Goal: Transaction & Acquisition: Book appointment/travel/reservation

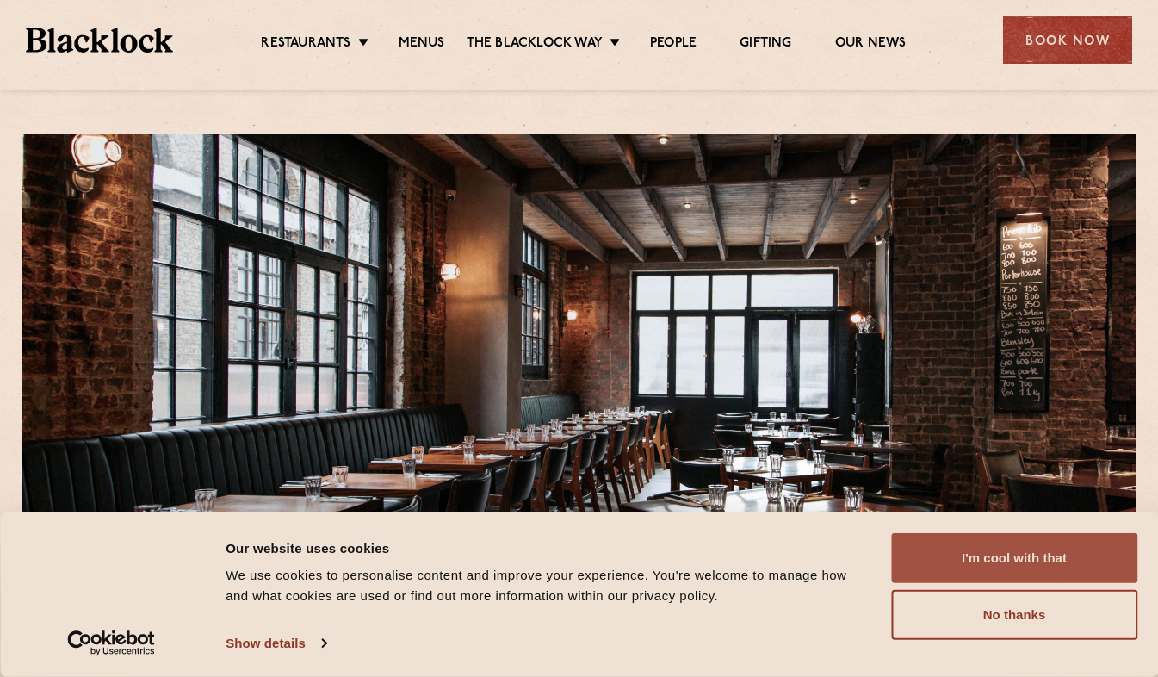
click at [973, 546] on button "I'm cool with that" at bounding box center [1014, 558] width 246 height 50
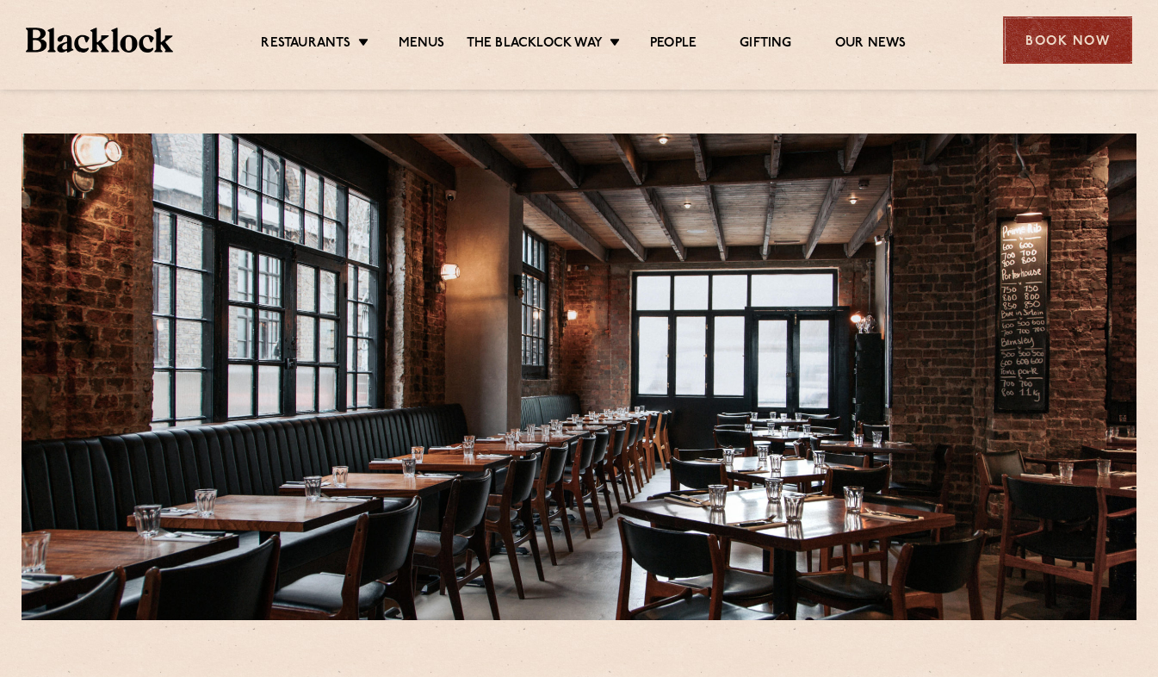
click at [1061, 45] on div "Book Now" at bounding box center [1067, 39] width 129 height 47
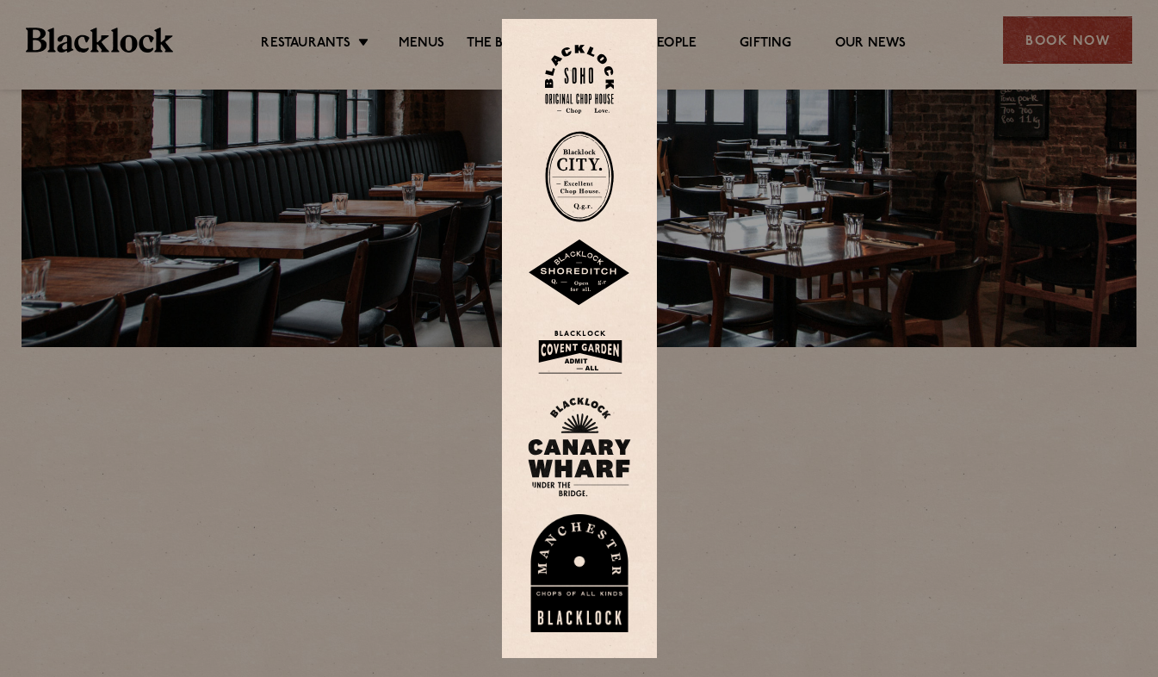
scroll to position [309, 0]
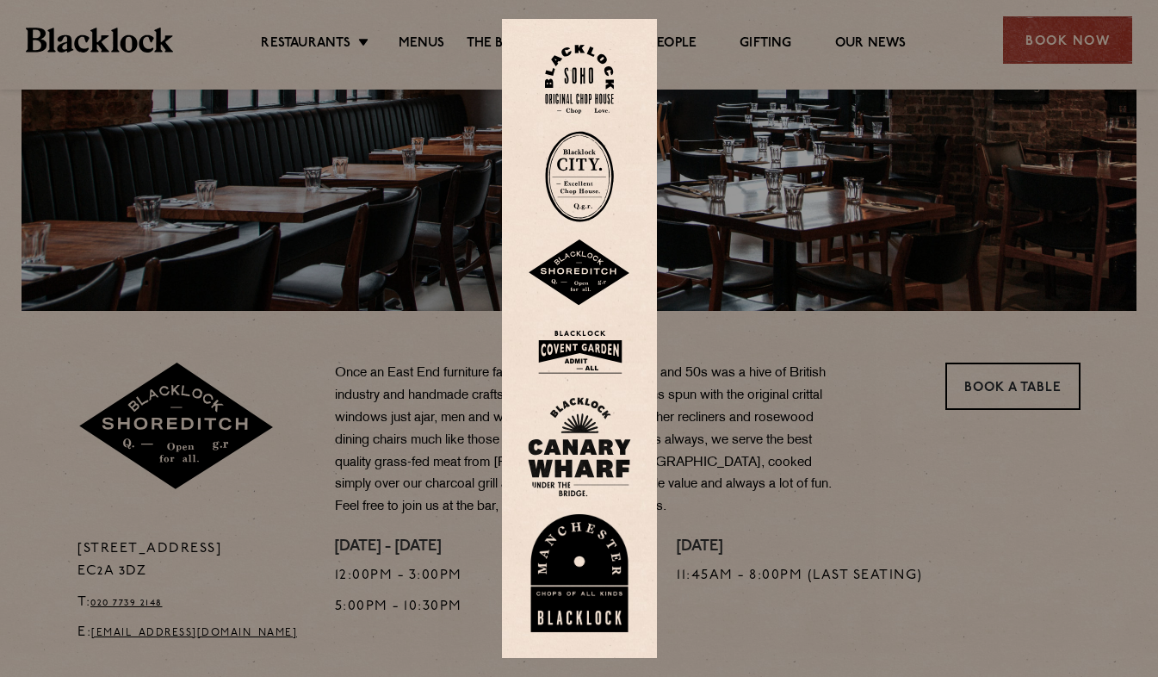
click at [1004, 393] on div at bounding box center [579, 338] width 1158 height 677
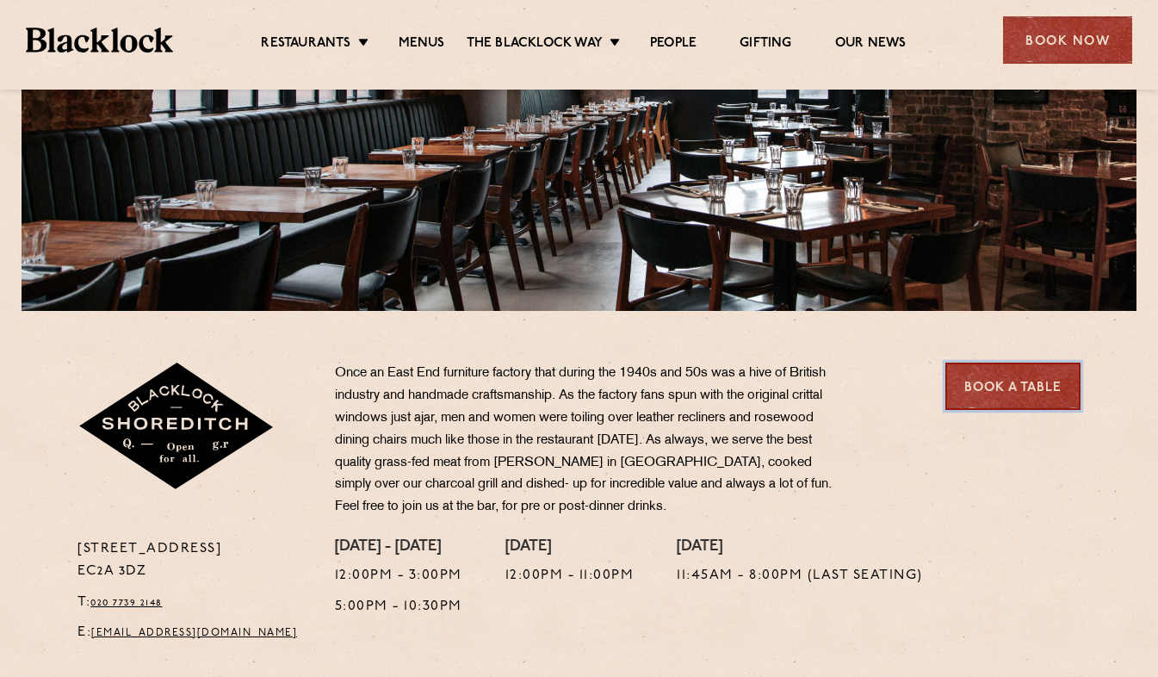
click at [1003, 393] on link "Book a Table" at bounding box center [1012, 385] width 135 height 47
click at [1005, 389] on link "Book a Table" at bounding box center [1012, 385] width 135 height 47
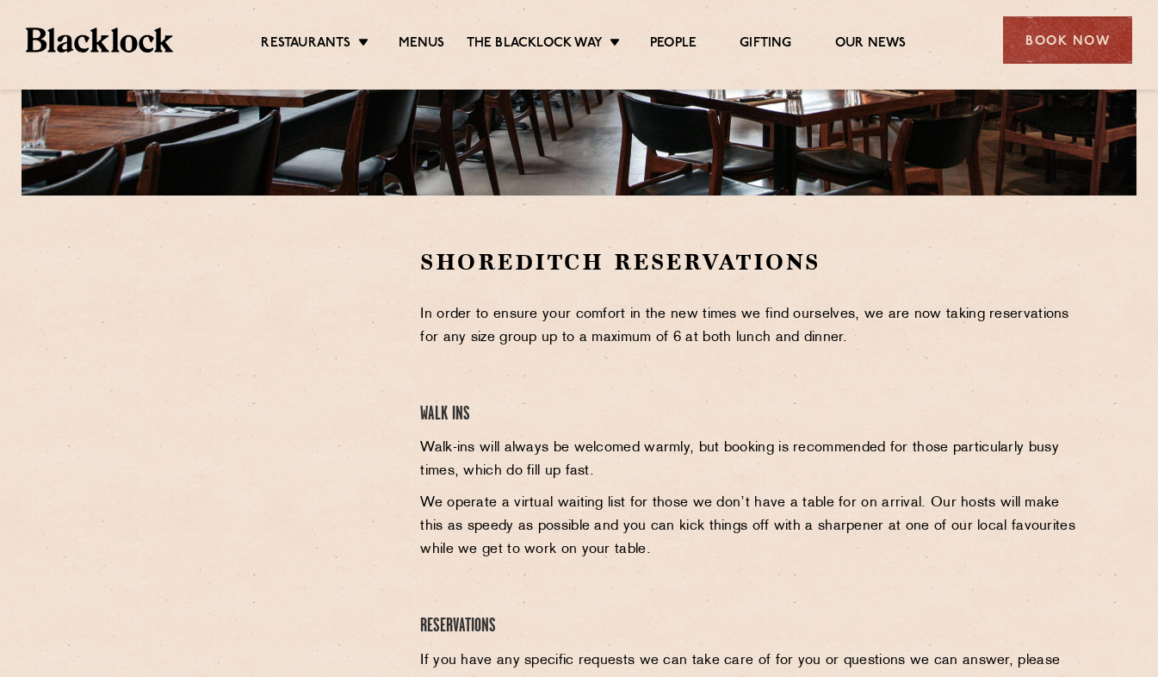
scroll to position [448, 0]
